Goal: Task Accomplishment & Management: Use online tool/utility

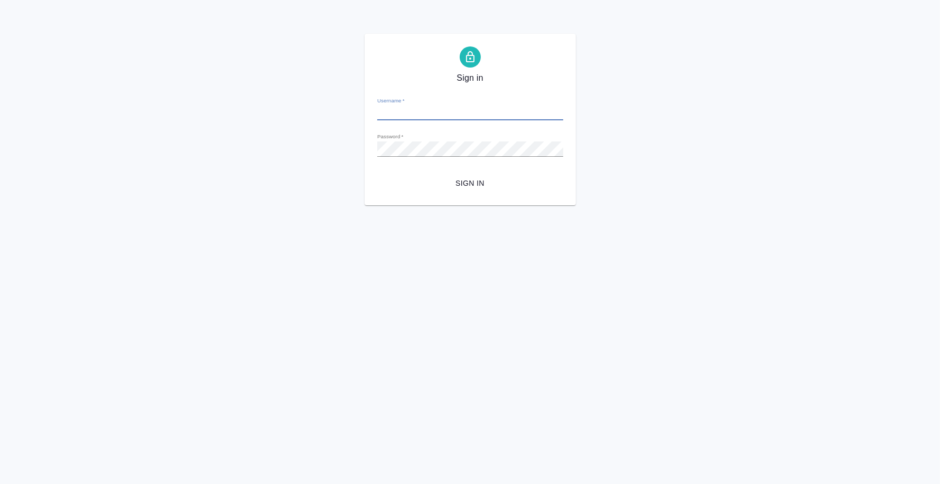
type input "[PERSON_NAME][EMAIL_ADDRESS][PERSON_NAME][DOMAIN_NAME]"
click at [469, 180] on span "Sign in" at bounding box center [470, 183] width 169 height 13
click at [363, 146] on div "Sign in Username   * galina.popova@awatera.com Password   * urlPath   * /all-wo…" at bounding box center [470, 120] width 940 height 172
click at [367, 144] on div "Sign in Username   * galina.popova@awatera.com Password   * urlPath   * /all-wo…" at bounding box center [469, 120] width 211 height 172
click at [349, 205] on html "Sign in Username   * galina.popova@awatera.com Password   * urlPath   * /all-wo…" at bounding box center [470, 102] width 940 height 205
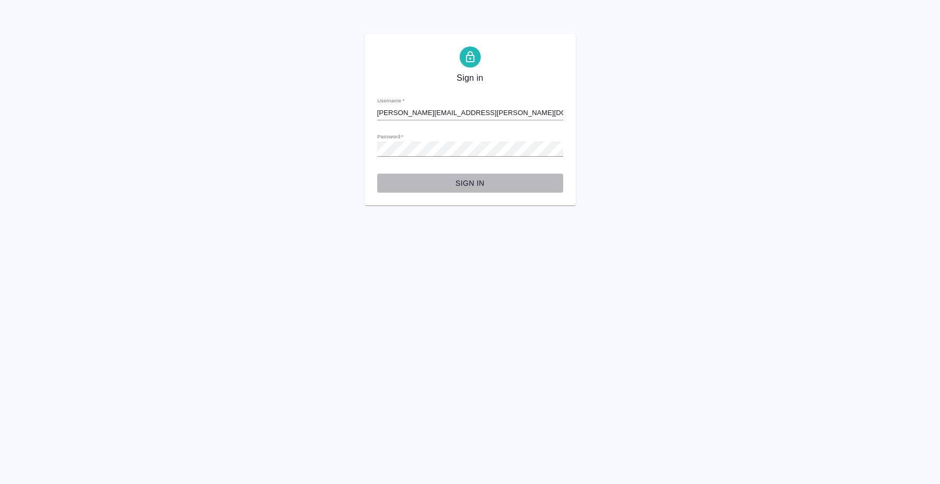
click at [468, 174] on button "Sign in" at bounding box center [470, 184] width 186 height 20
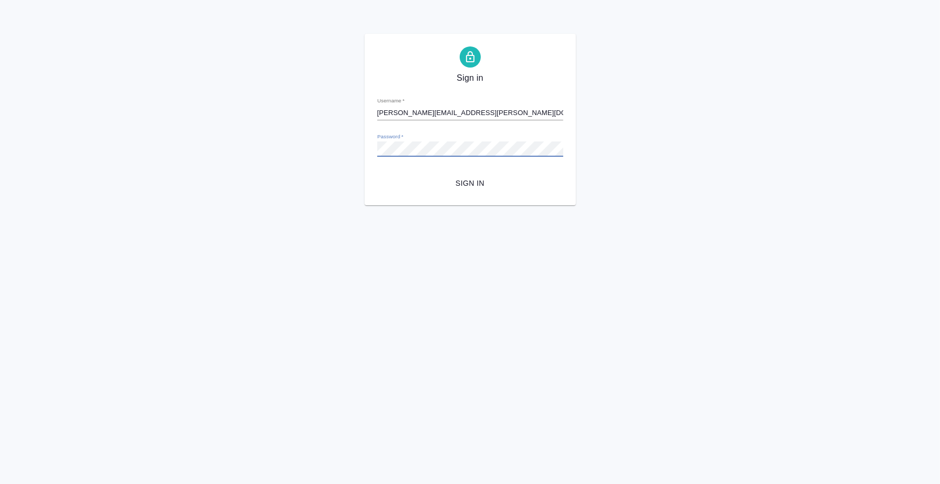
click at [361, 152] on div "Sign in Username   * galina.popova@awatera.com Password   * urlPath   * /all-wo…" at bounding box center [470, 120] width 940 height 172
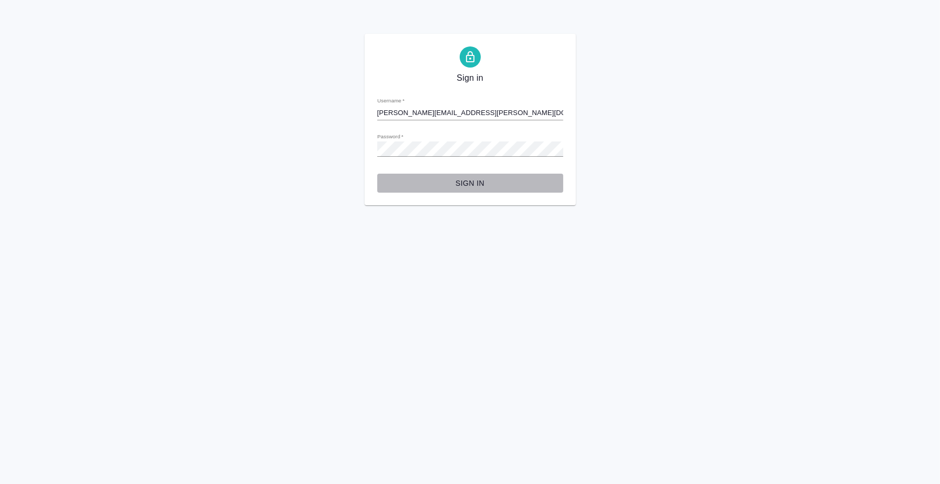
click at [467, 182] on span "Sign in" at bounding box center [470, 183] width 169 height 13
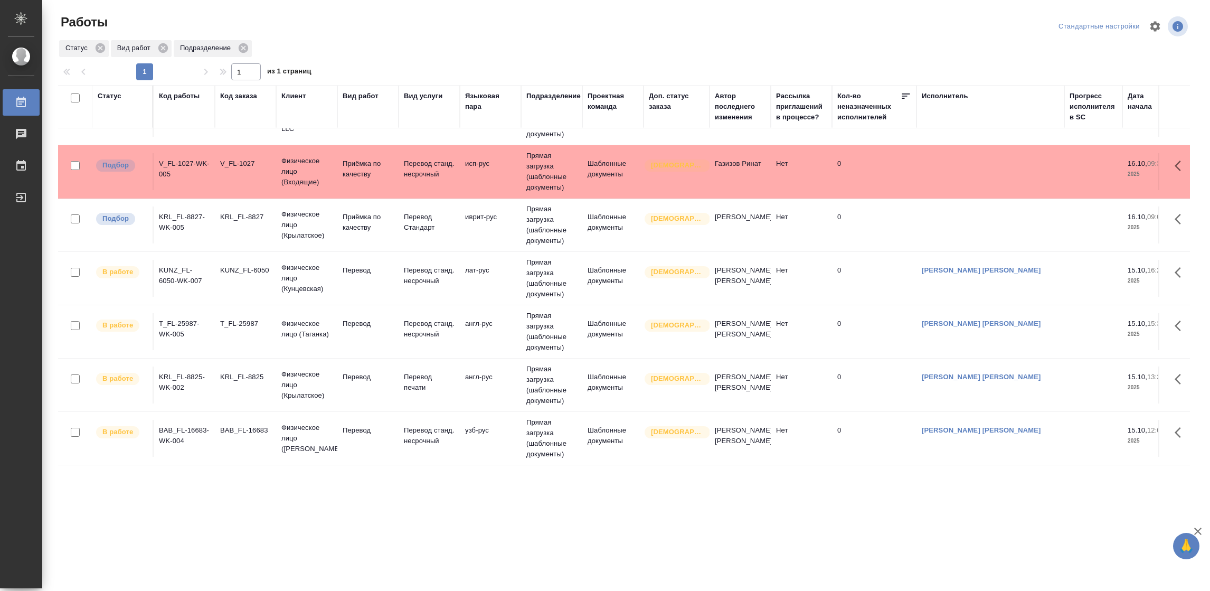
scroll to position [103, 0]
click at [352, 265] on p "Перевод" at bounding box center [368, 270] width 51 height 11
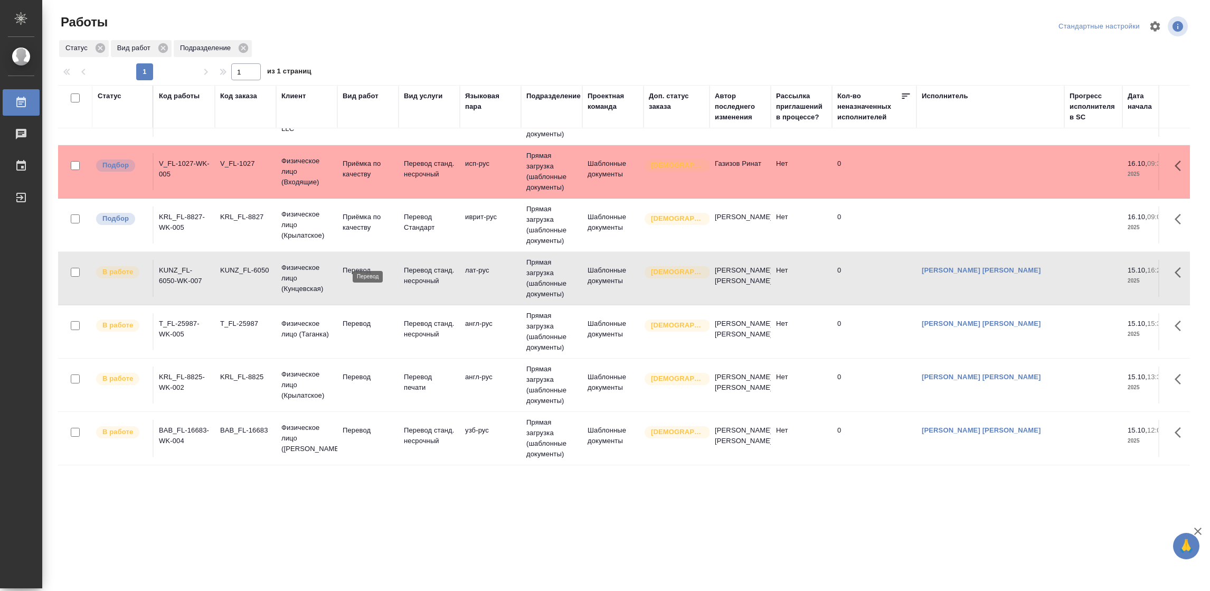
click at [352, 265] on p "Перевод" at bounding box center [368, 270] width 51 height 11
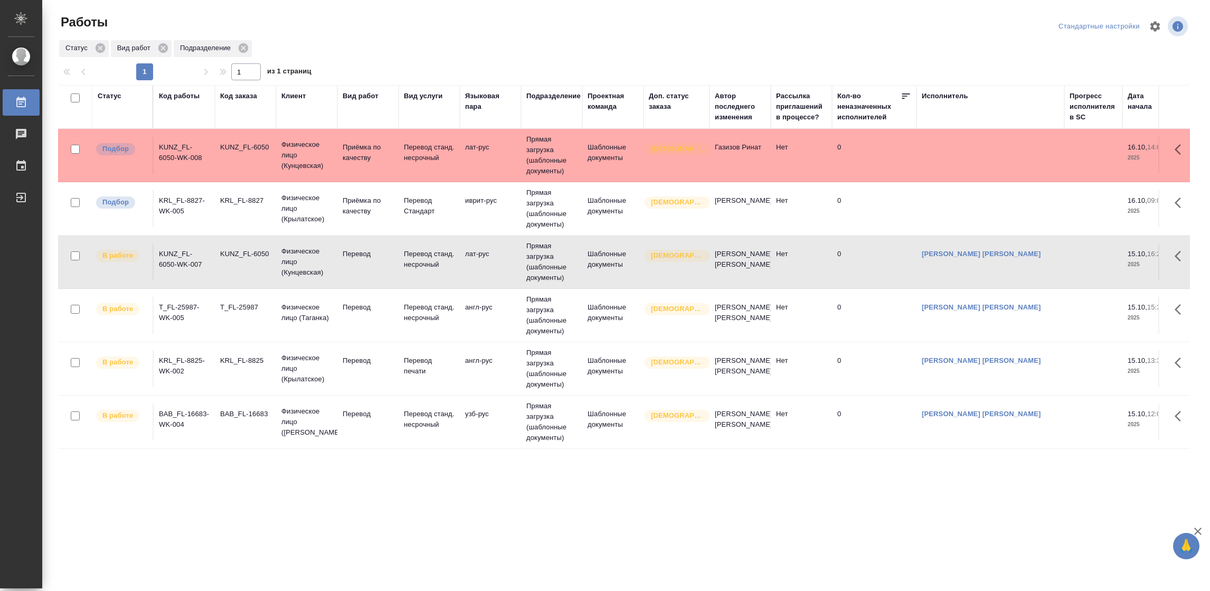
scroll to position [0, 0]
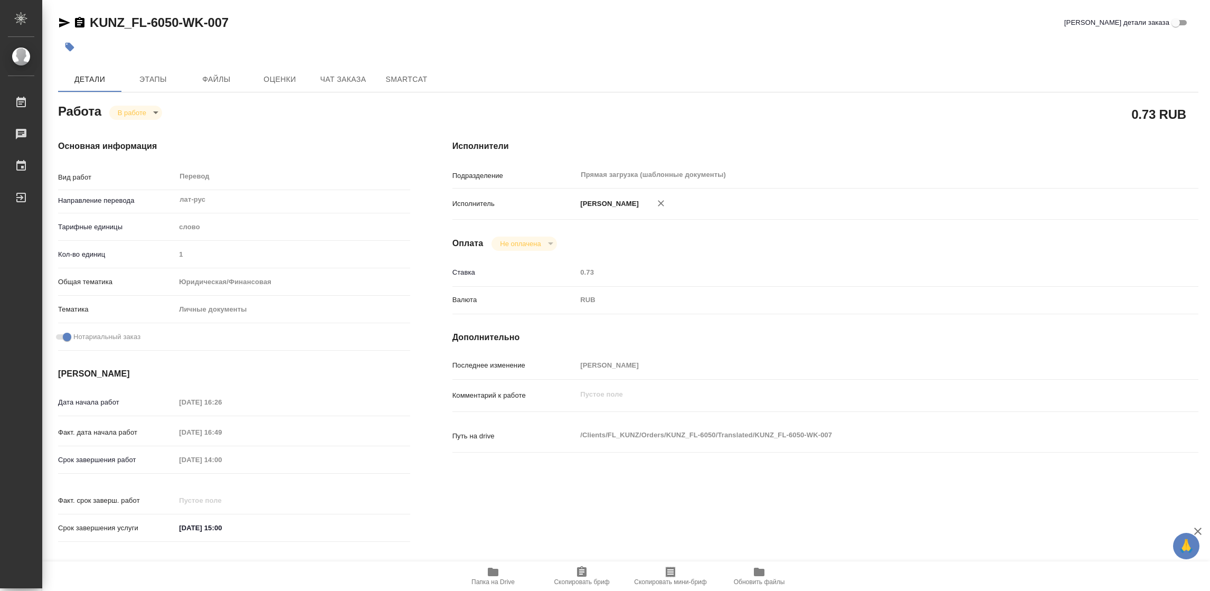
type textarea "x"
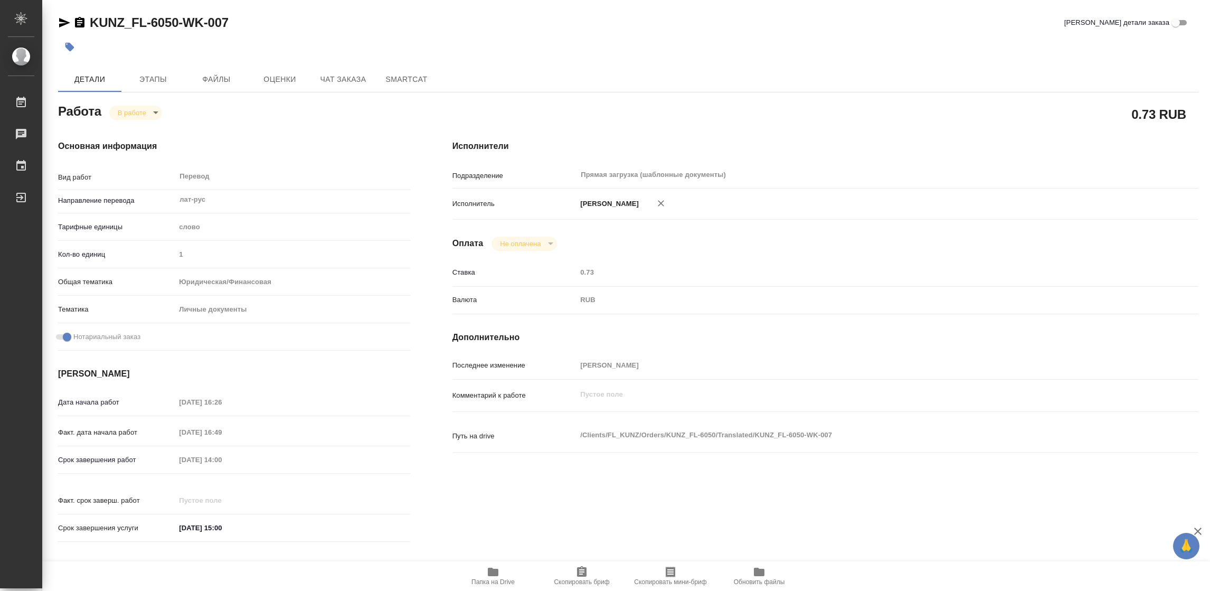
type textarea "x"
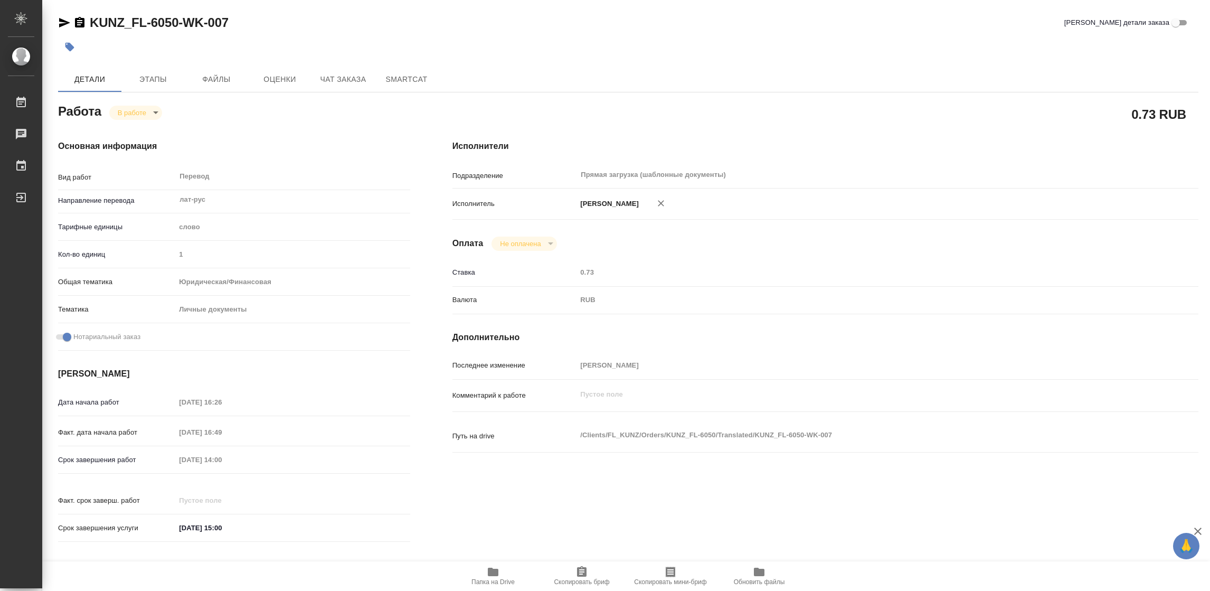
type textarea "x"
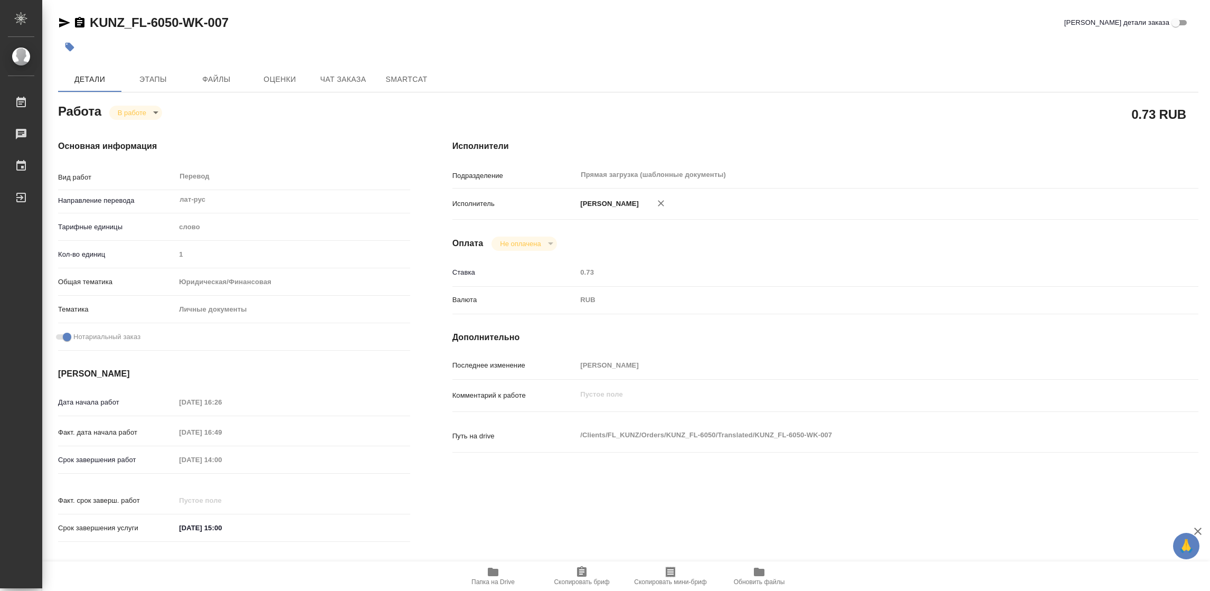
type textarea "x"
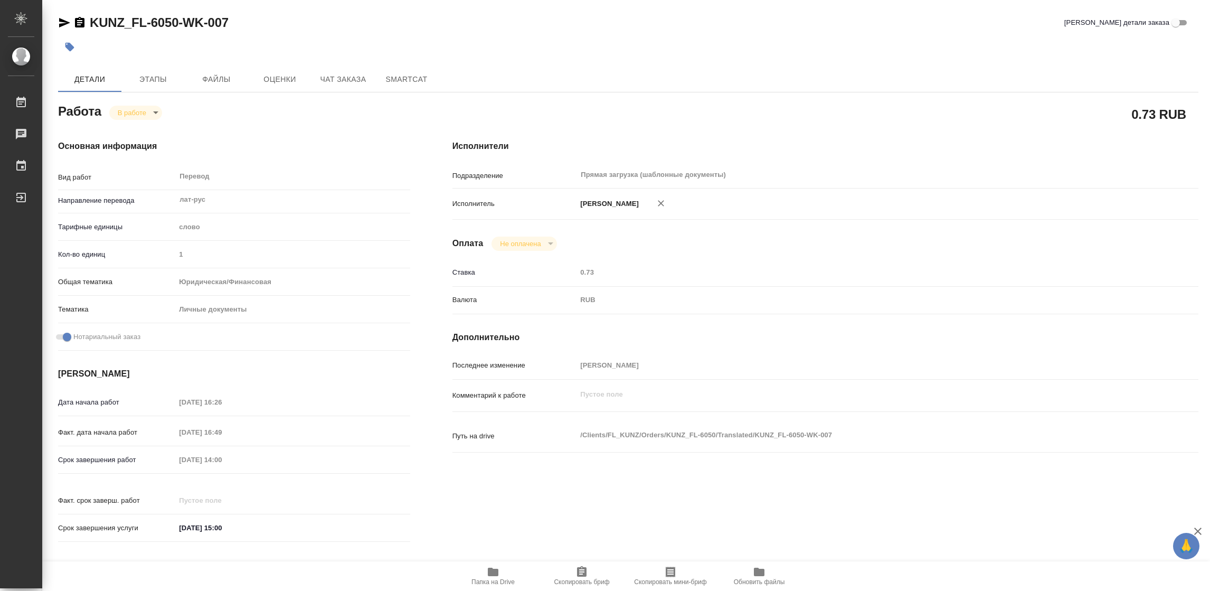
type textarea "x"
